Goal: Register for event/course

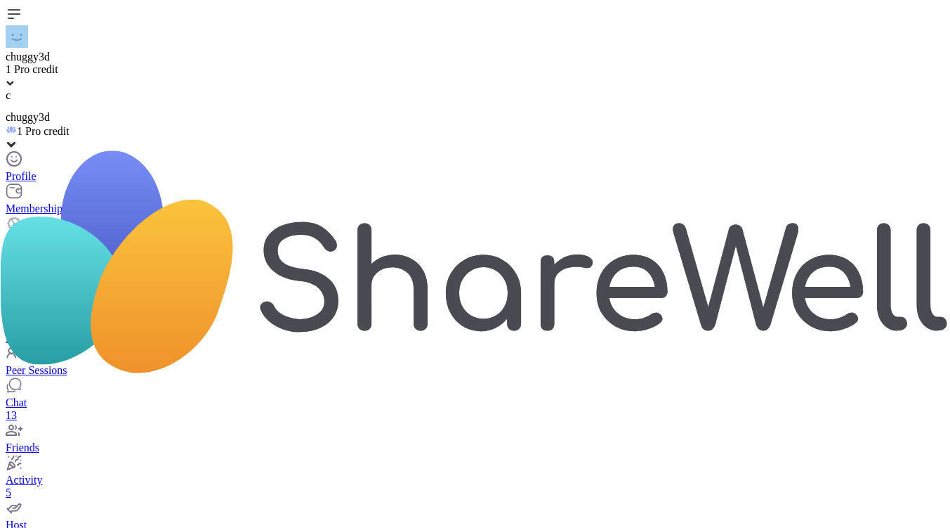
click at [133, 384] on link "Chat 13" at bounding box center [475, 403] width 939 height 38
click at [124, 287] on link "Home 2 Scheduled" at bounding box center [481, 299] width 950 height 25
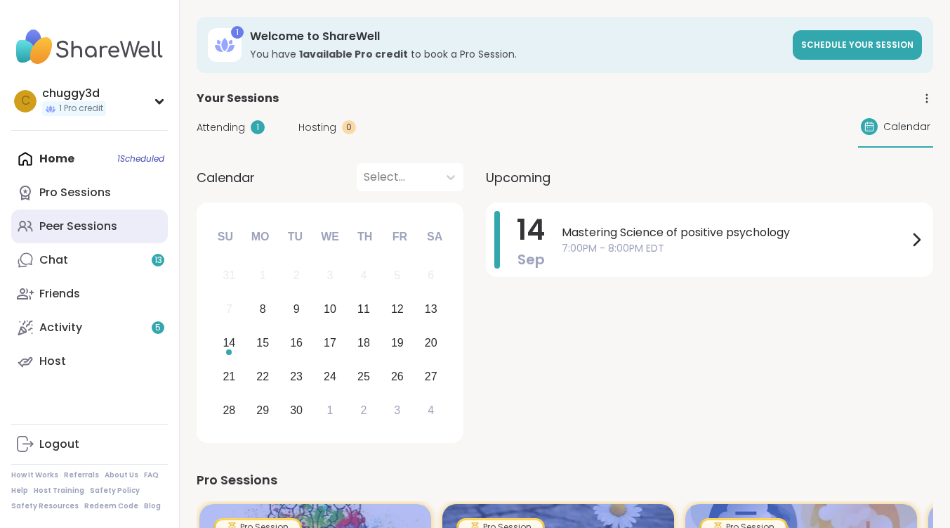
click at [71, 222] on div "Peer Sessions" at bounding box center [78, 225] width 78 height 15
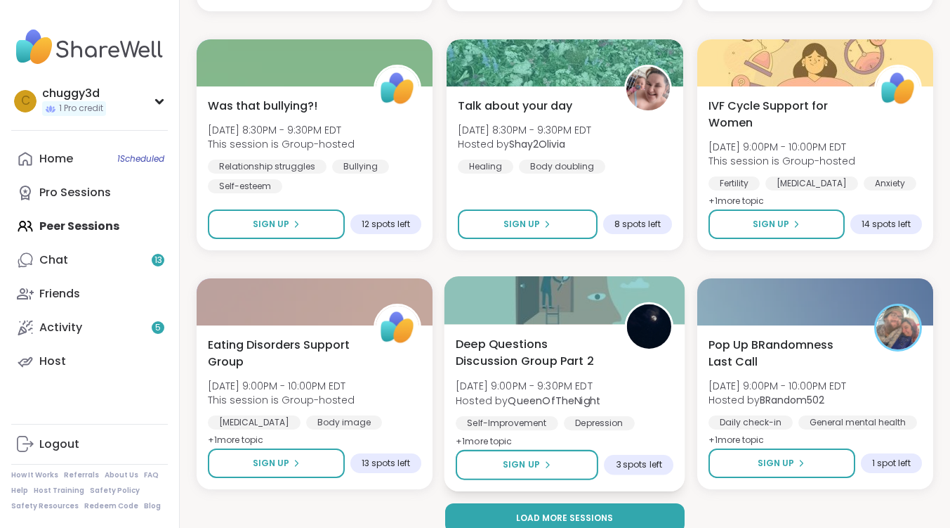
scroll to position [2640, 0]
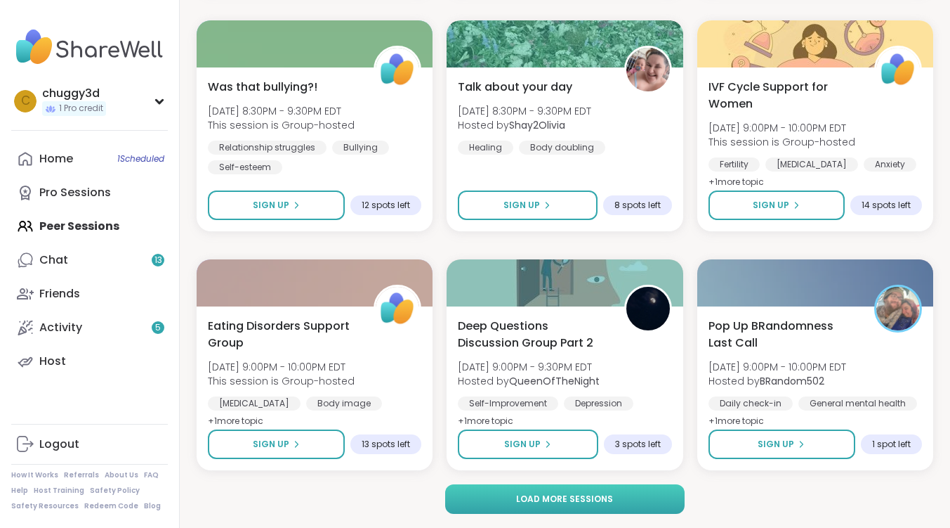
click at [528, 497] on span "Load more sessions" at bounding box center [564, 498] width 97 height 13
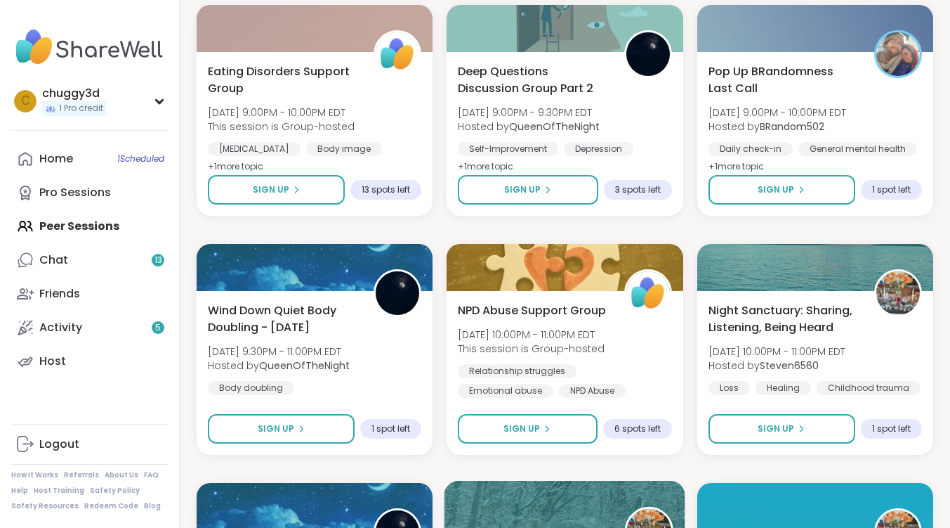
scroll to position [2921, 0]
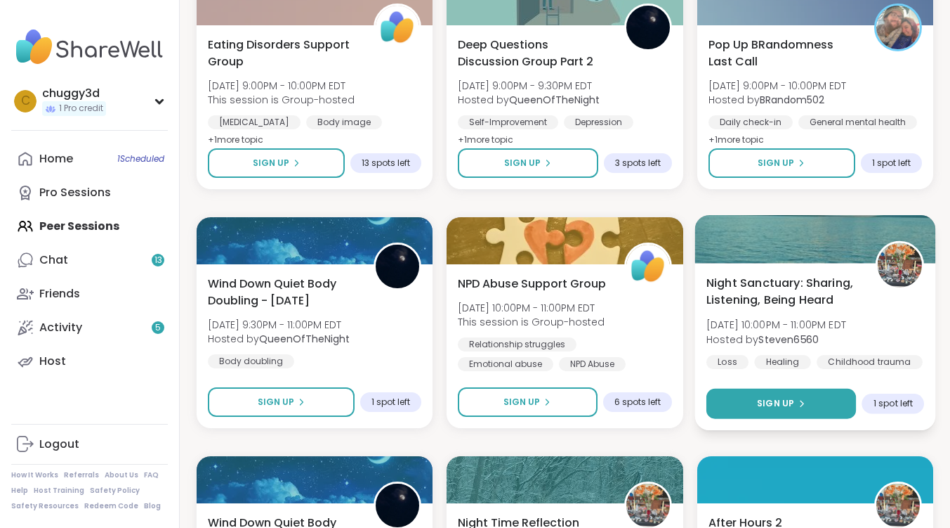
click at [779, 412] on button "Sign Up" at bounding box center [782, 403] width 150 height 30
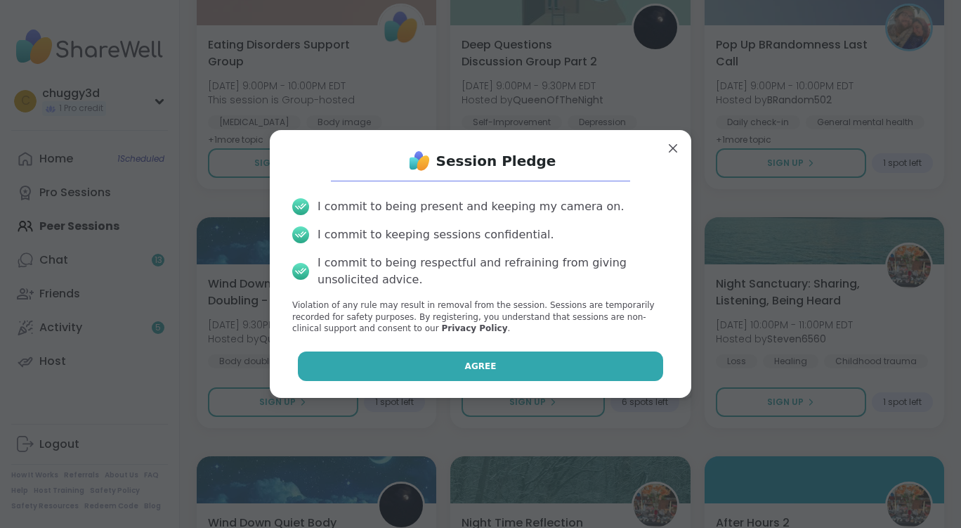
click at [475, 363] on span "Agree" at bounding box center [481, 366] width 32 height 13
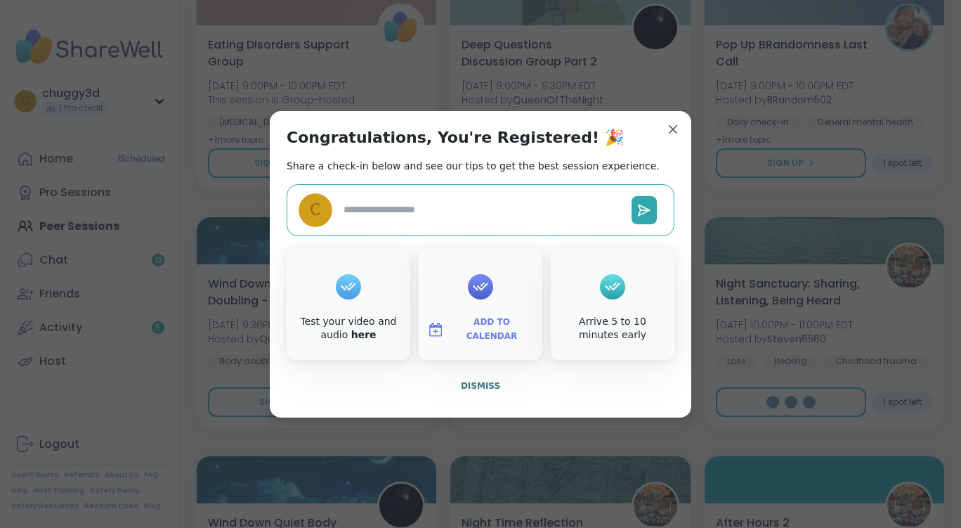
type textarea "*"
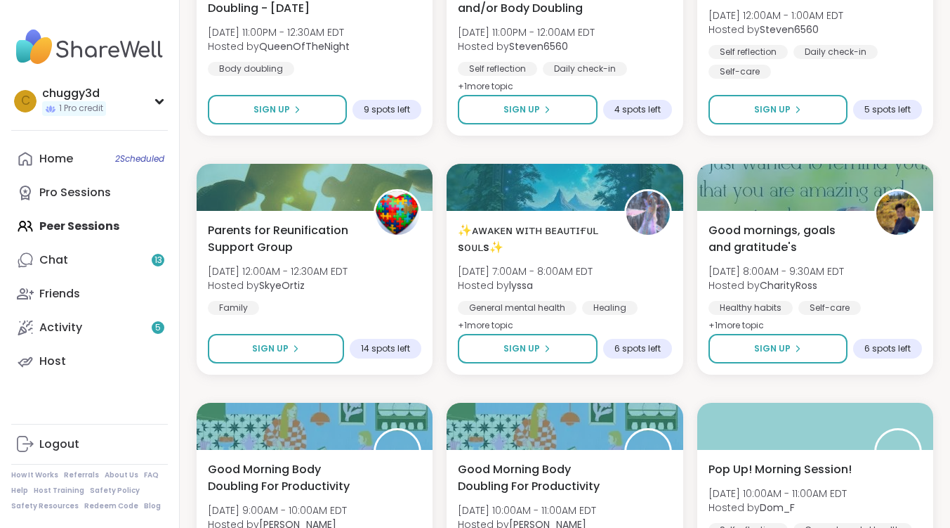
scroll to position [3483, 0]
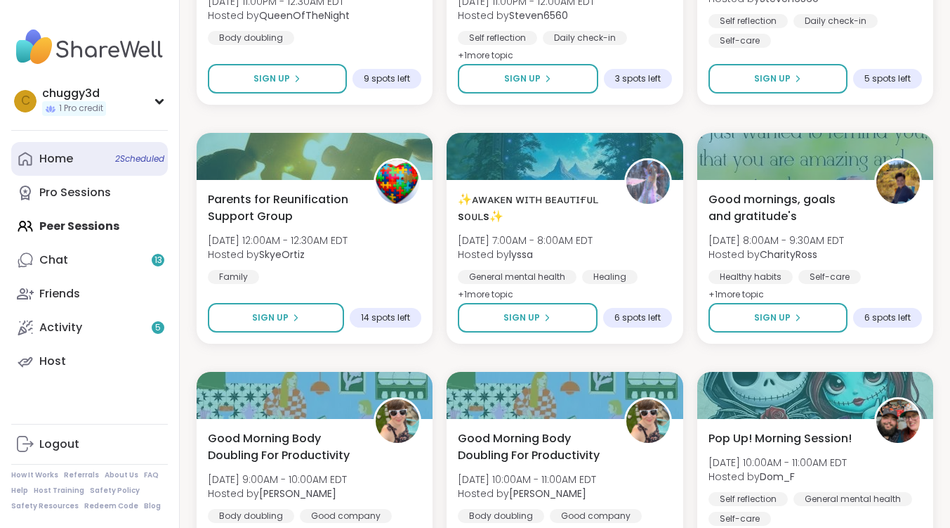
click at [102, 162] on link "Home 2 Scheduled" at bounding box center [89, 159] width 157 height 34
